Goal: Information Seeking & Learning: Learn about a topic

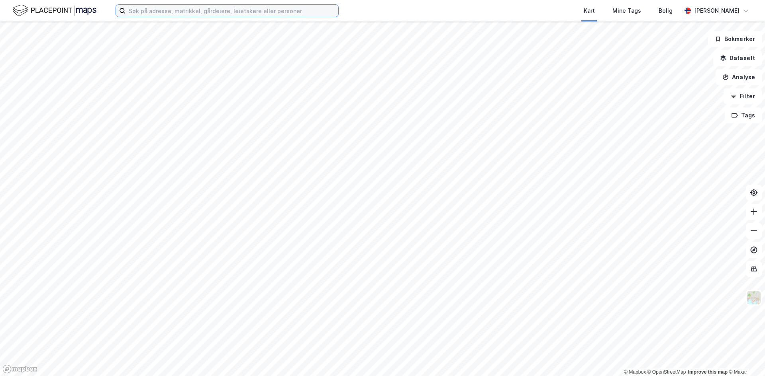
click at [227, 15] on input at bounding box center [231, 11] width 213 height 12
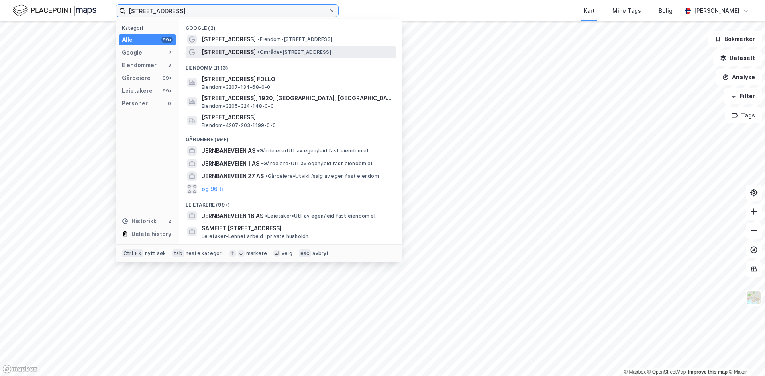
type input "[STREET_ADDRESS]"
click at [233, 54] on span "[STREET_ADDRESS]" at bounding box center [229, 52] width 54 height 10
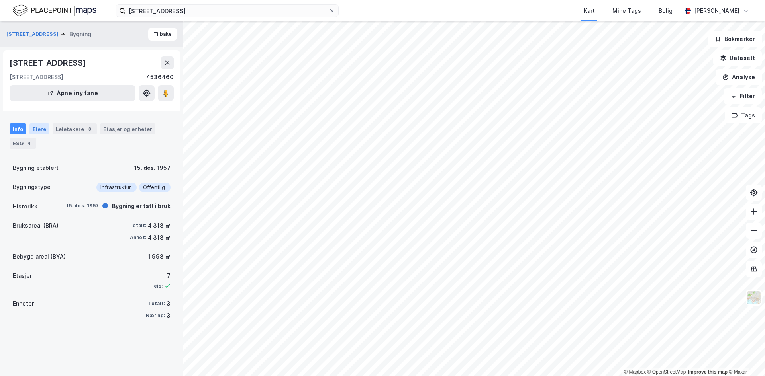
click at [37, 128] on div "Eiere" at bounding box center [39, 128] width 20 height 11
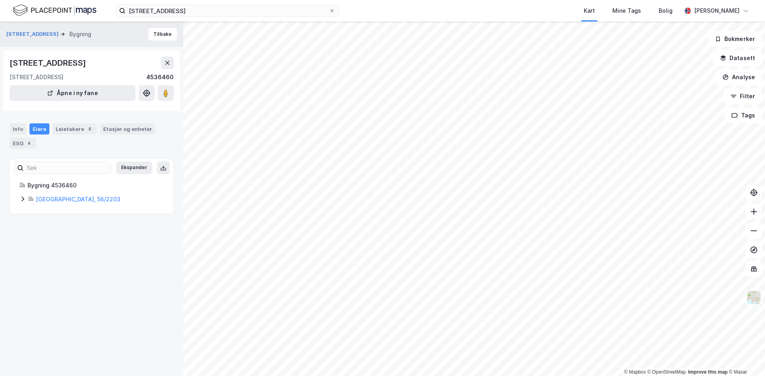
click at [20, 198] on div "Bygning 4536460 [GEOGRAPHIC_DATA], 56/2203" at bounding box center [91, 193] width 163 height 24
click at [21, 198] on icon at bounding box center [23, 199] width 6 height 6
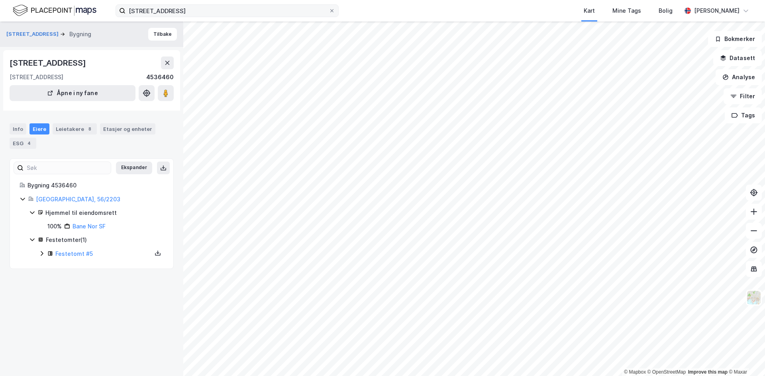
drag, startPoint x: 332, startPoint y: 11, endPoint x: 303, endPoint y: 9, distance: 29.1
click at [332, 11] on icon at bounding box center [331, 10] width 5 height 5
click at [329, 11] on input "[STREET_ADDRESS]" at bounding box center [226, 11] width 203 height 12
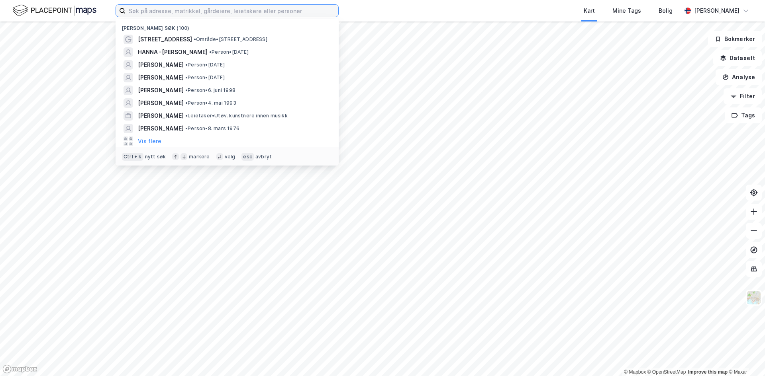
click at [278, 9] on input at bounding box center [231, 11] width 213 height 12
paste input "[STREET_ADDRESS]"
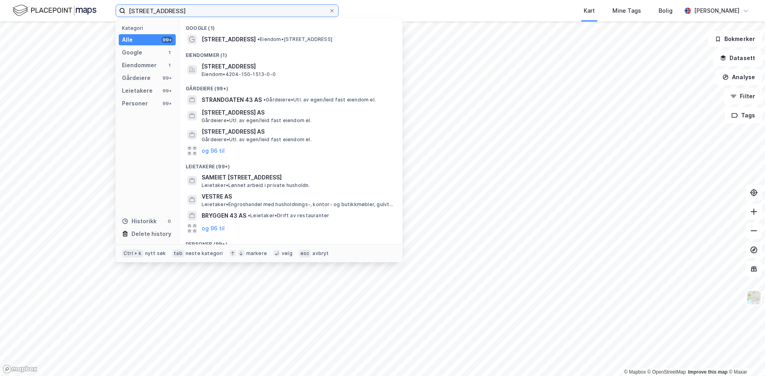
type input "[STREET_ADDRESS]"
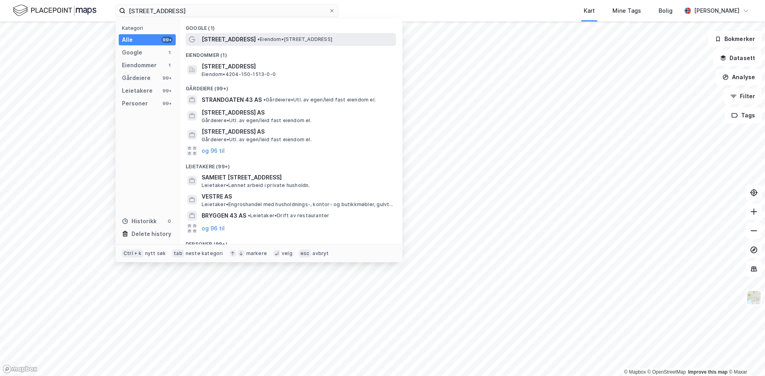
click at [253, 39] on span "[STREET_ADDRESS]" at bounding box center [229, 40] width 54 height 10
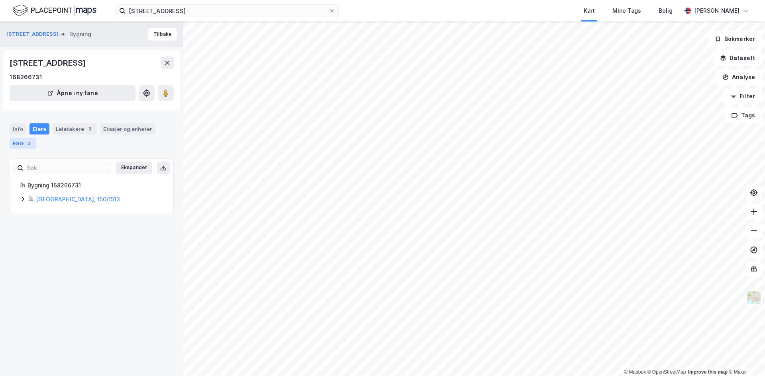
click at [29, 138] on div "ESG 2" at bounding box center [23, 143] width 27 height 11
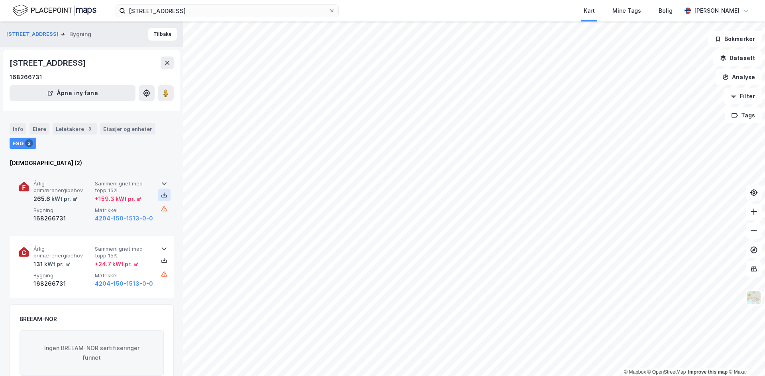
click at [161, 196] on icon at bounding box center [164, 195] width 6 height 6
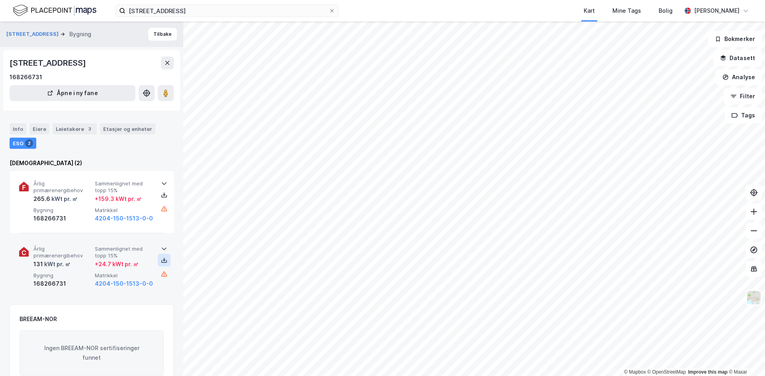
click at [167, 257] on button at bounding box center [164, 260] width 13 height 13
